Goal: Find specific page/section: Find specific page/section

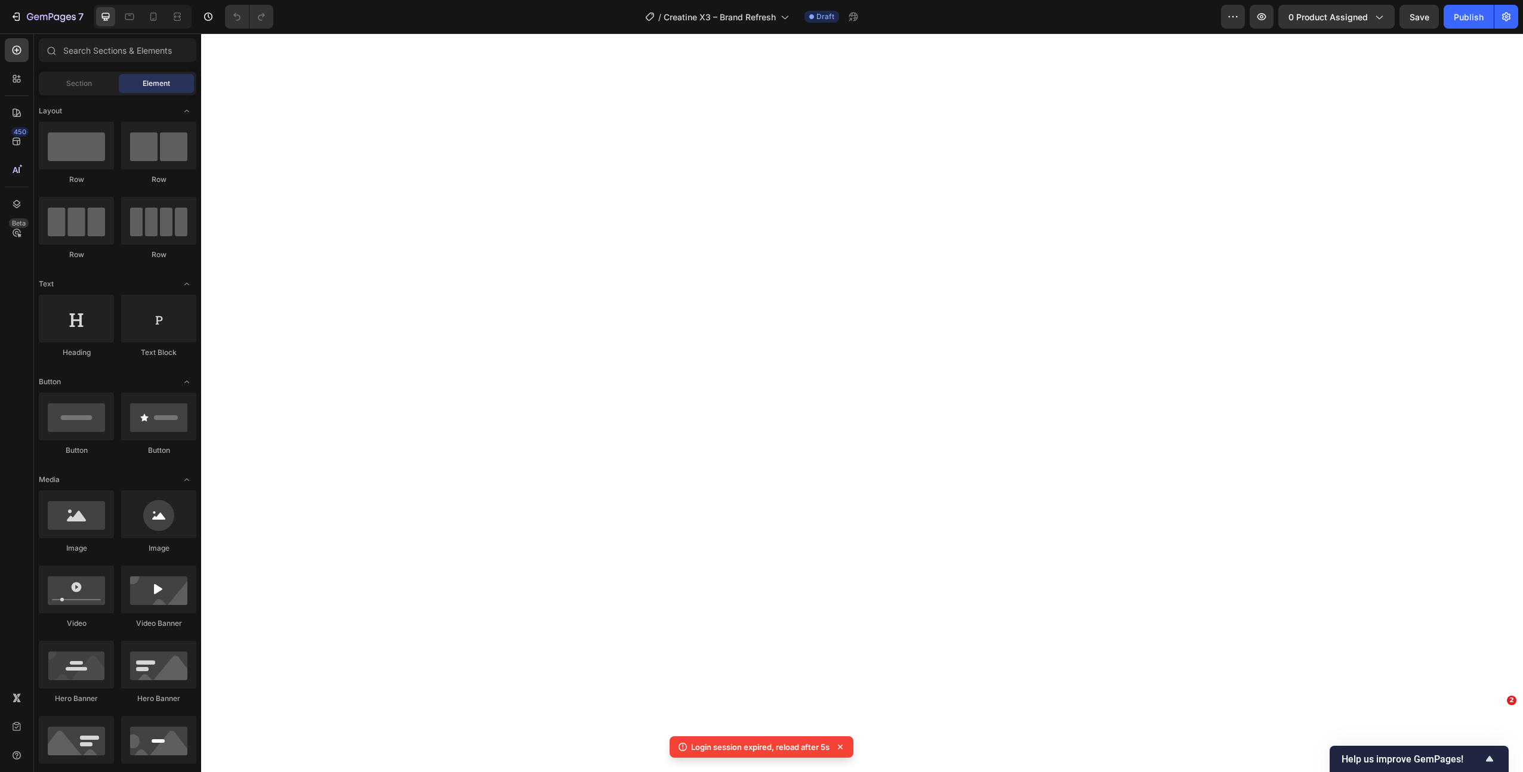
select select "551887035364016951"
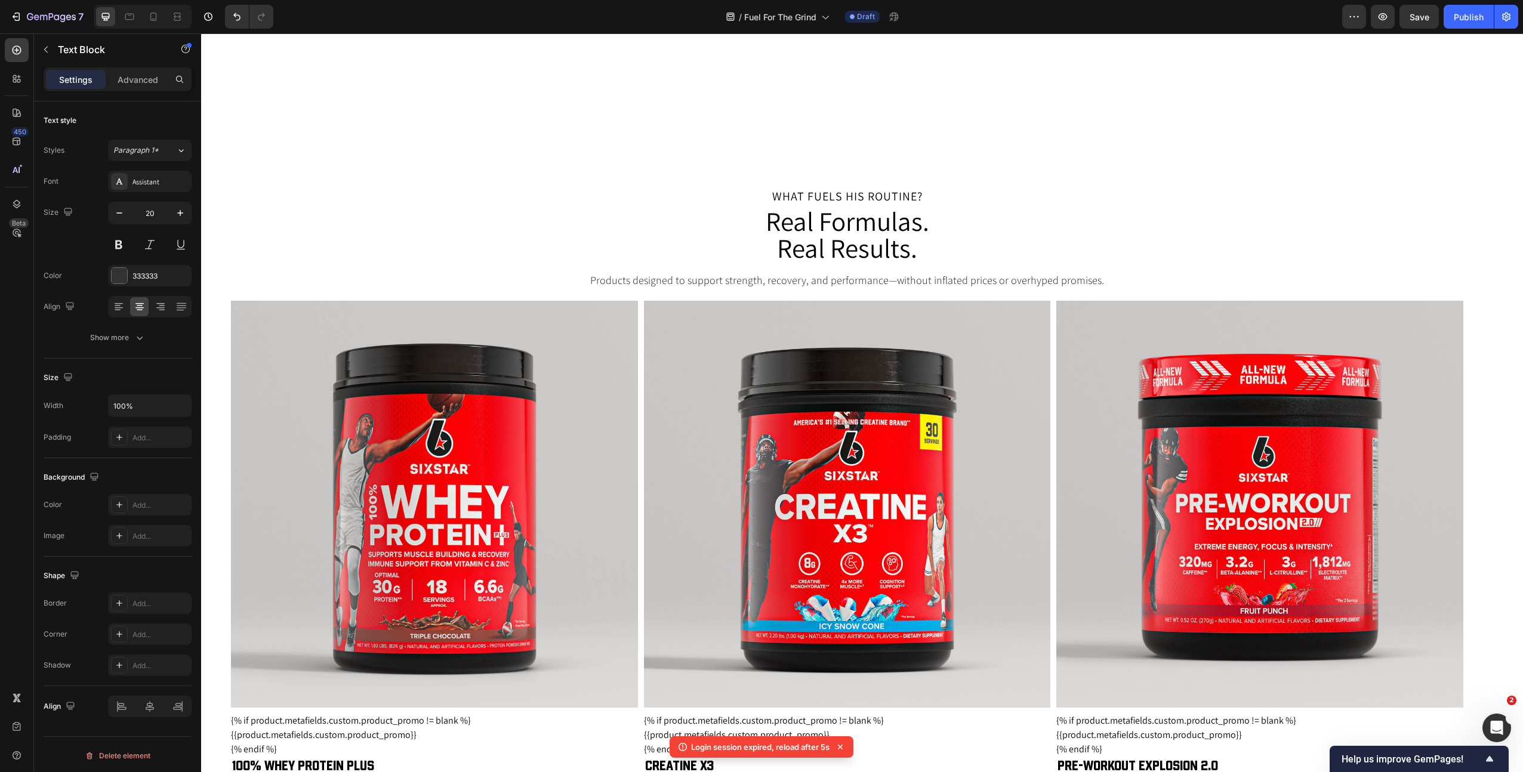
scroll to position [1141, 0]
